Goal: Task Accomplishment & Management: Use online tool/utility

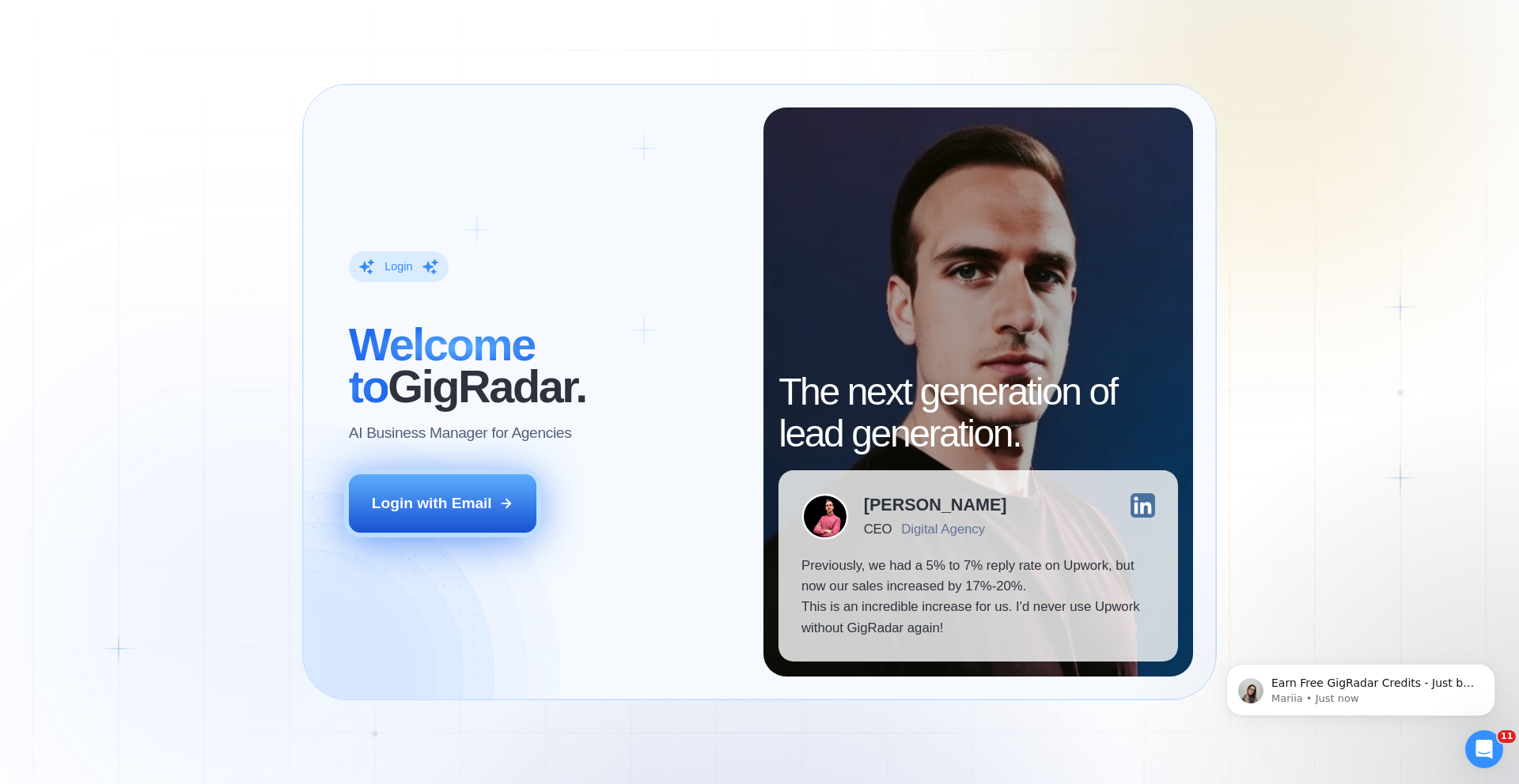
click at [440, 505] on div "Login with Email" at bounding box center [432, 503] width 120 height 21
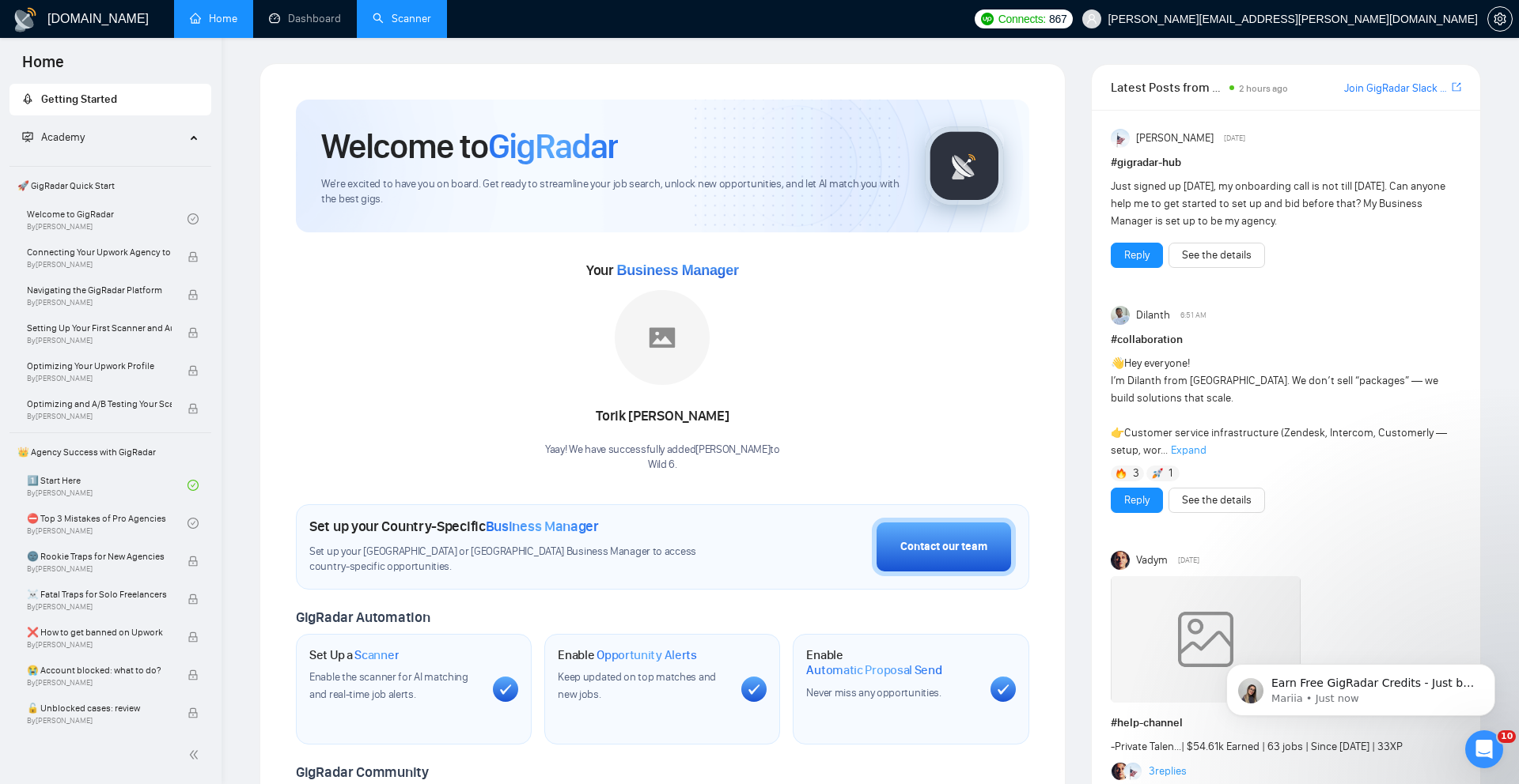
click at [420, 16] on link "Scanner" at bounding box center [402, 18] width 59 height 14
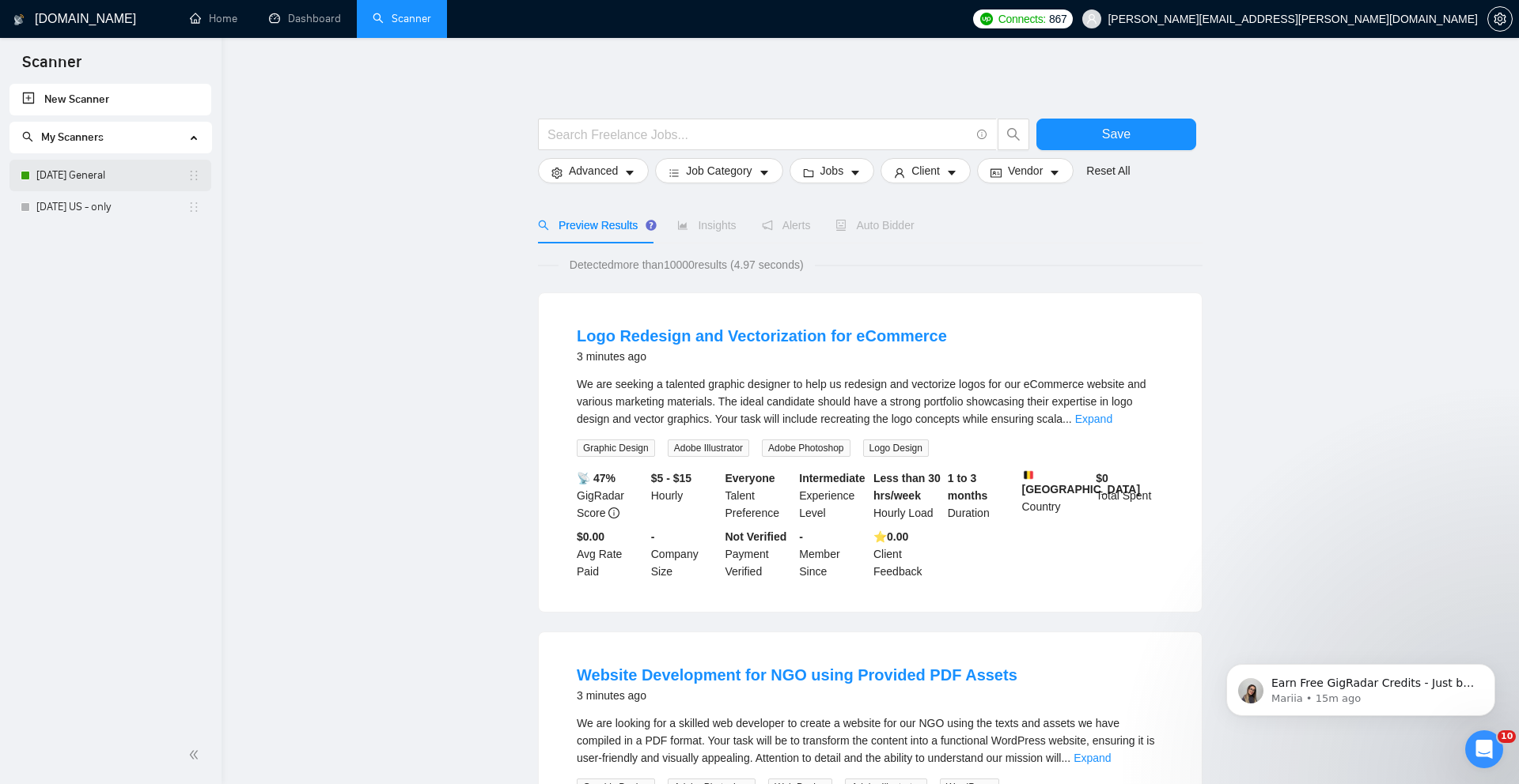
click at [135, 179] on link "Monday General" at bounding box center [111, 175] width 151 height 31
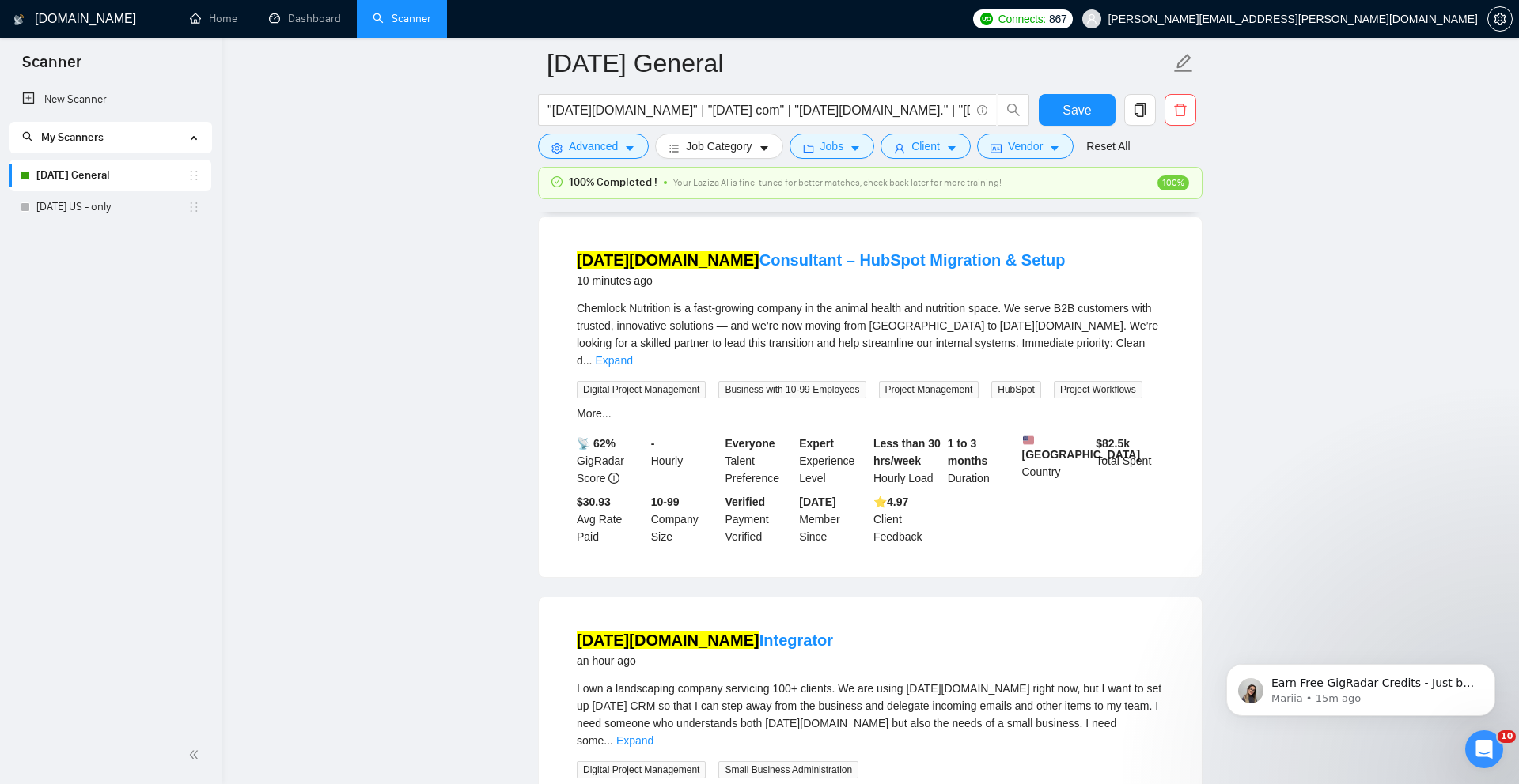
scroll to position [147, 0]
